Goal: Check status: Check status

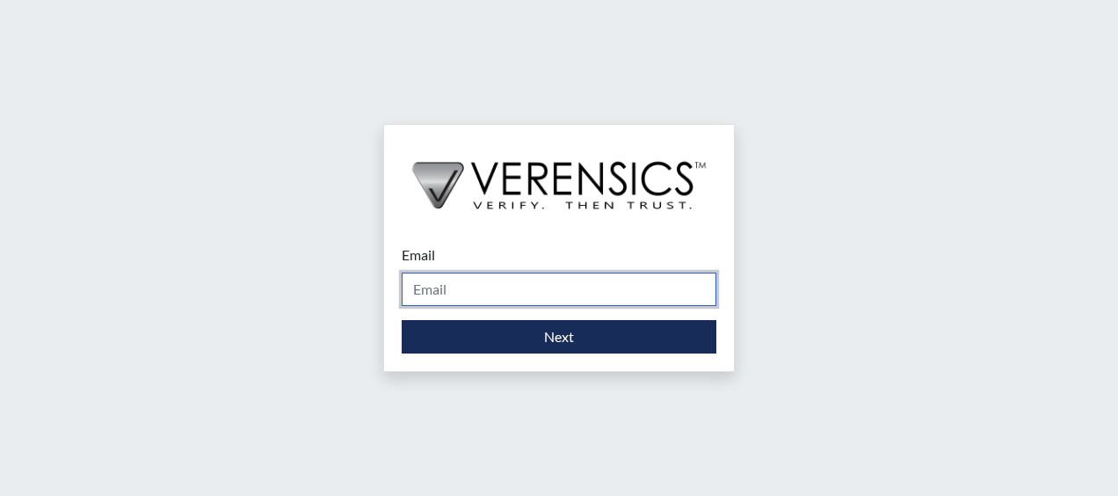
drag, startPoint x: 666, startPoint y: 288, endPoint x: 666, endPoint y: 299, distance: 10.6
click at [666, 295] on input "Email" at bounding box center [559, 289] width 315 height 33
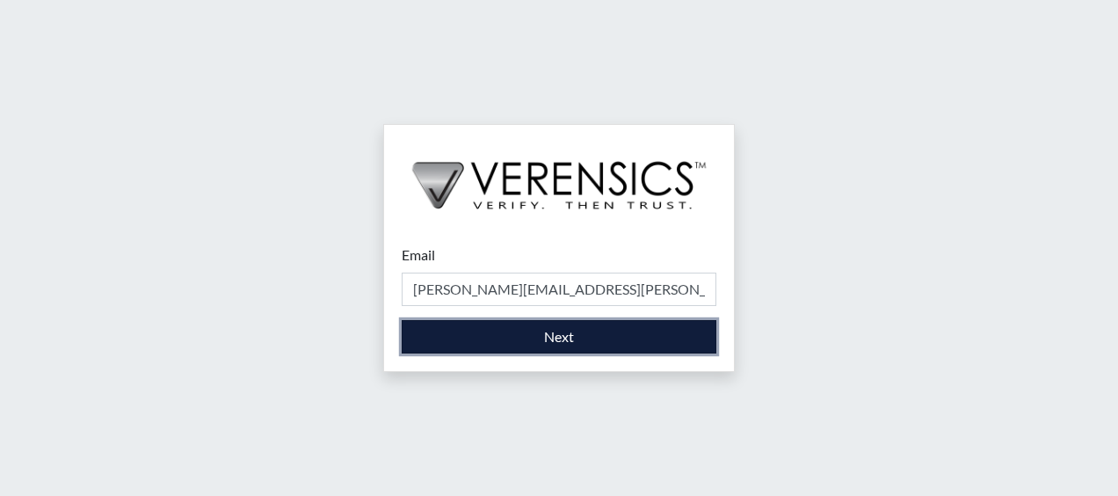
click at [516, 331] on button "Next" at bounding box center [559, 336] width 315 height 33
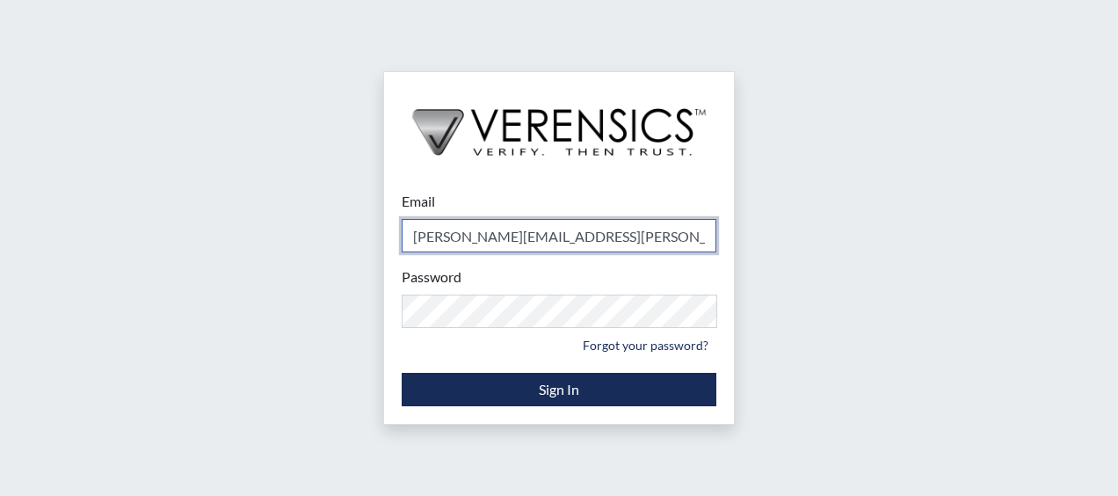
type input "[PERSON_NAME][EMAIL_ADDRESS][PERSON_NAME][DOMAIN_NAME]"
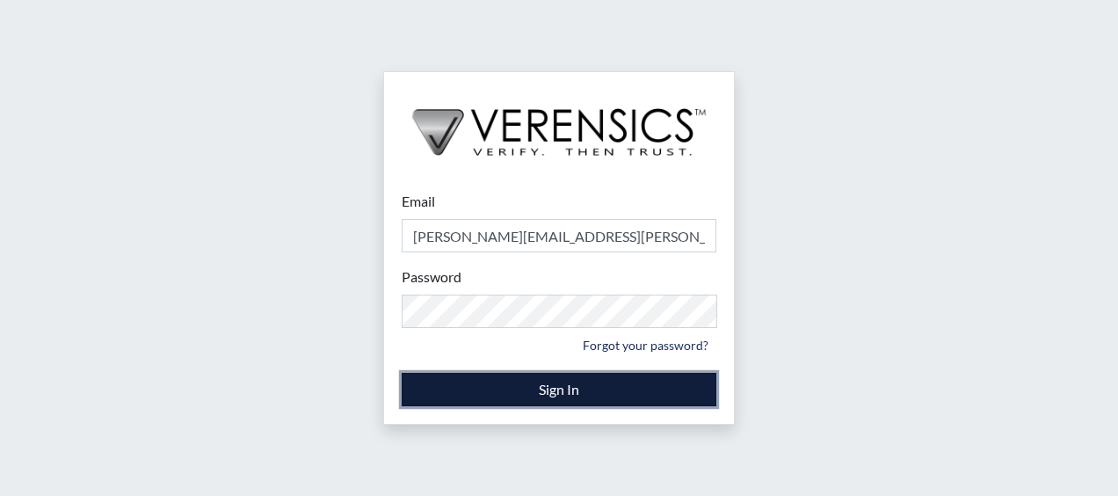
click at [542, 385] on button "Sign In" at bounding box center [559, 389] width 315 height 33
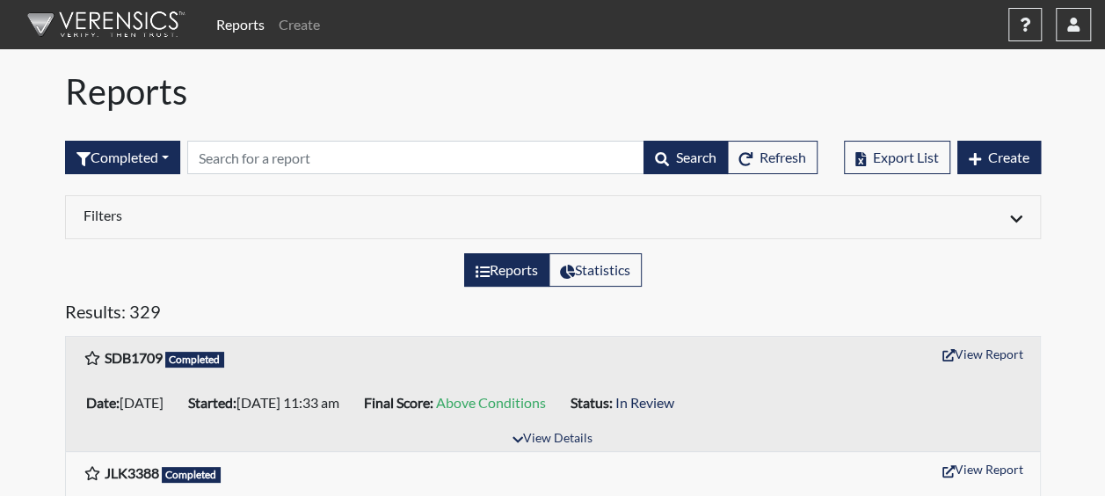
click at [146, 175] on div "Completed All Created Sent by email In Progress Declined Completed Search Refre…" at bounding box center [441, 158] width 753 height 76
click at [179, 150] on button "Completed" at bounding box center [122, 157] width 115 height 33
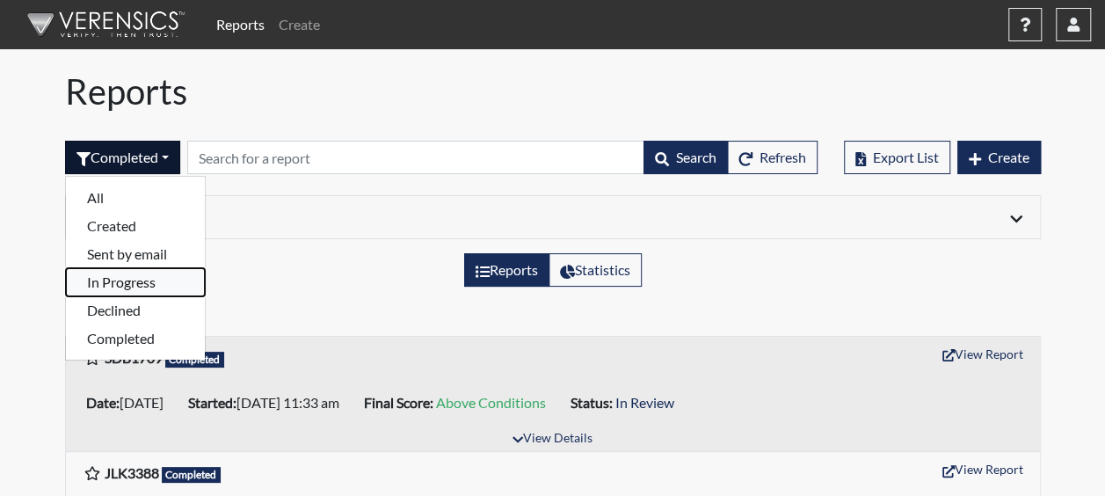
click at [133, 280] on button "In Progress" at bounding box center [135, 282] width 139 height 28
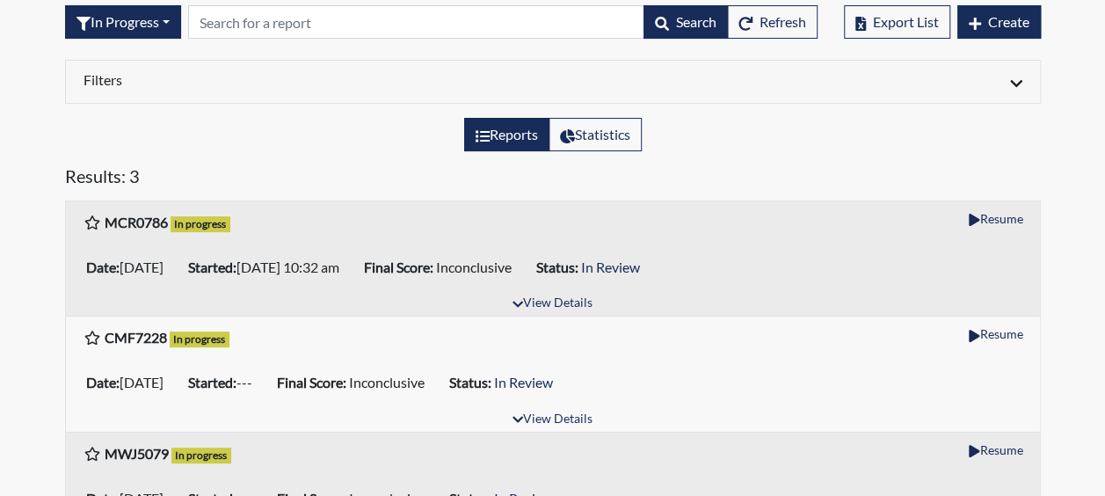
scroll to position [108, 0]
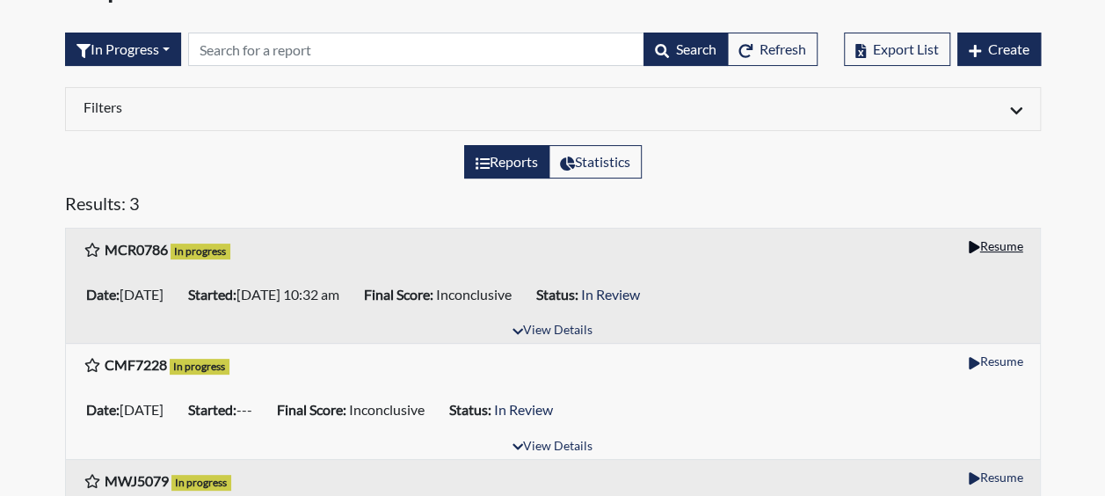
click at [992, 248] on button "Resume" at bounding box center [995, 245] width 69 height 27
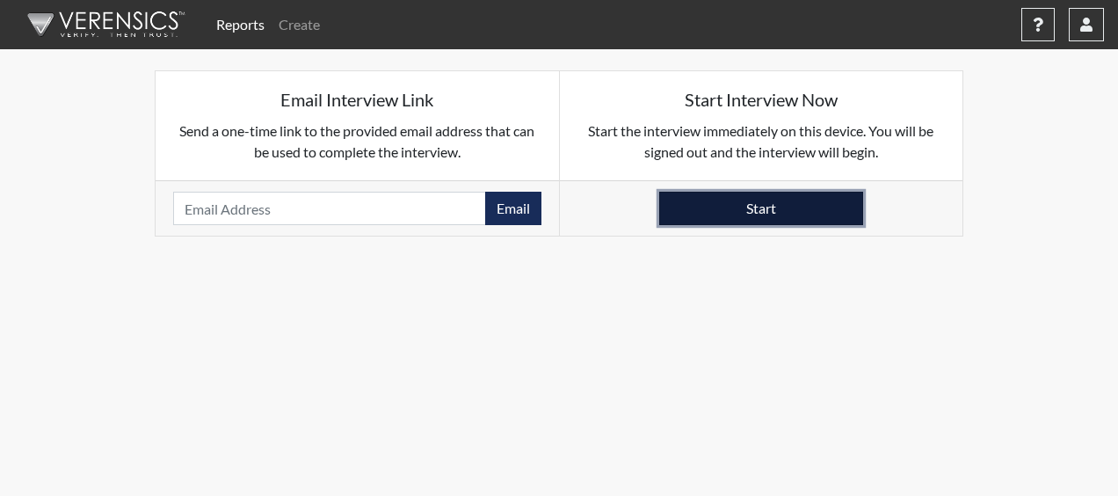
click at [820, 222] on button "Start" at bounding box center [761, 208] width 204 height 33
